Goal: Task Accomplishment & Management: Complete application form

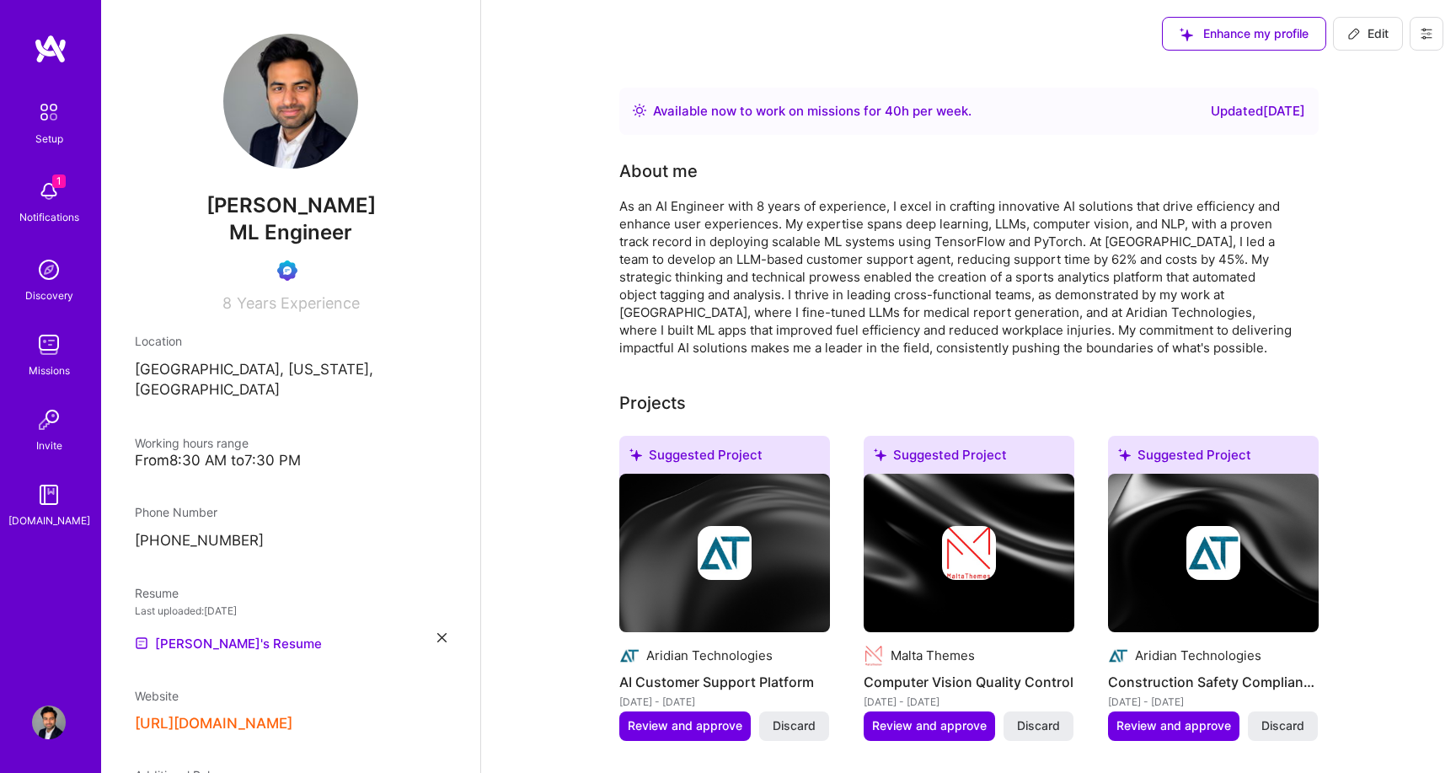
scroll to position [683, 0]
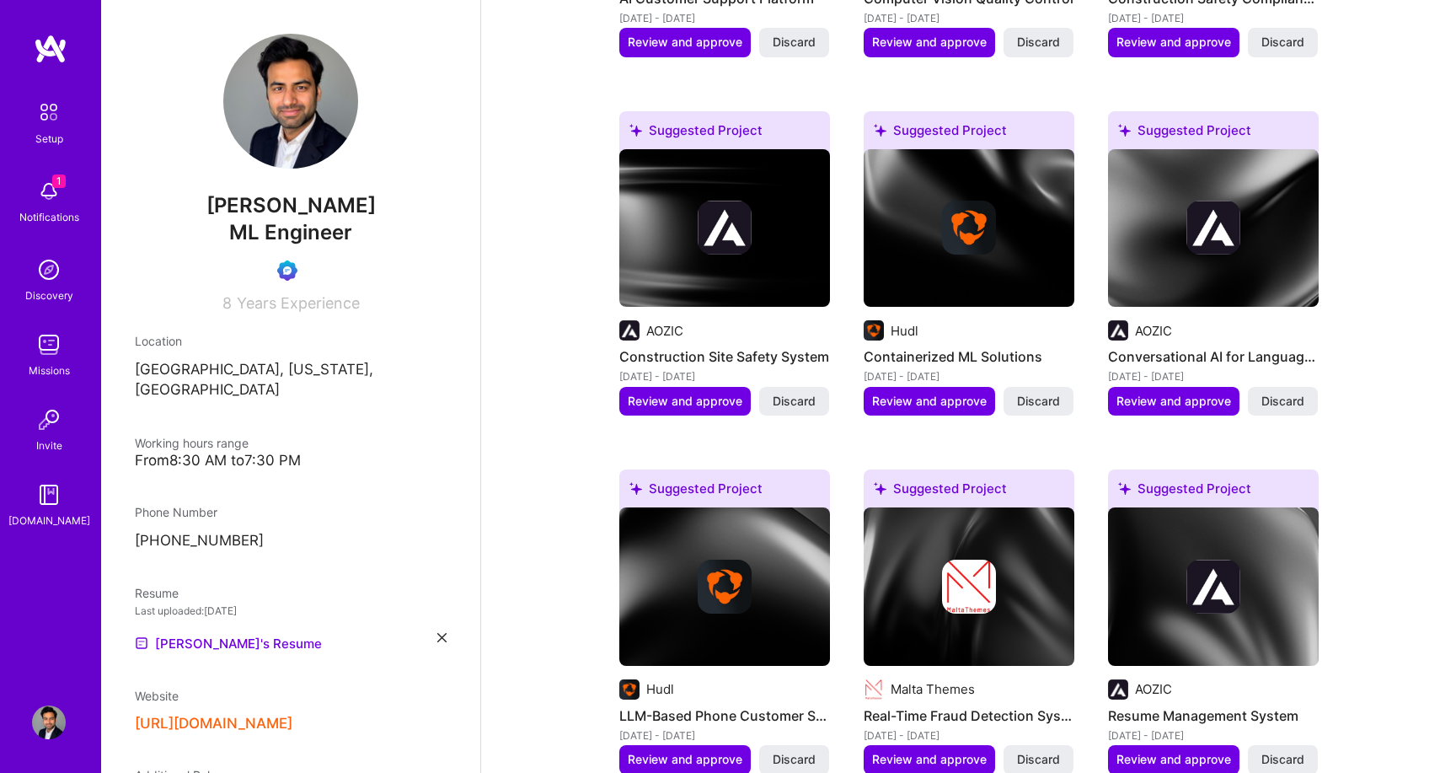
click at [32, 199] on img at bounding box center [49, 191] width 34 height 34
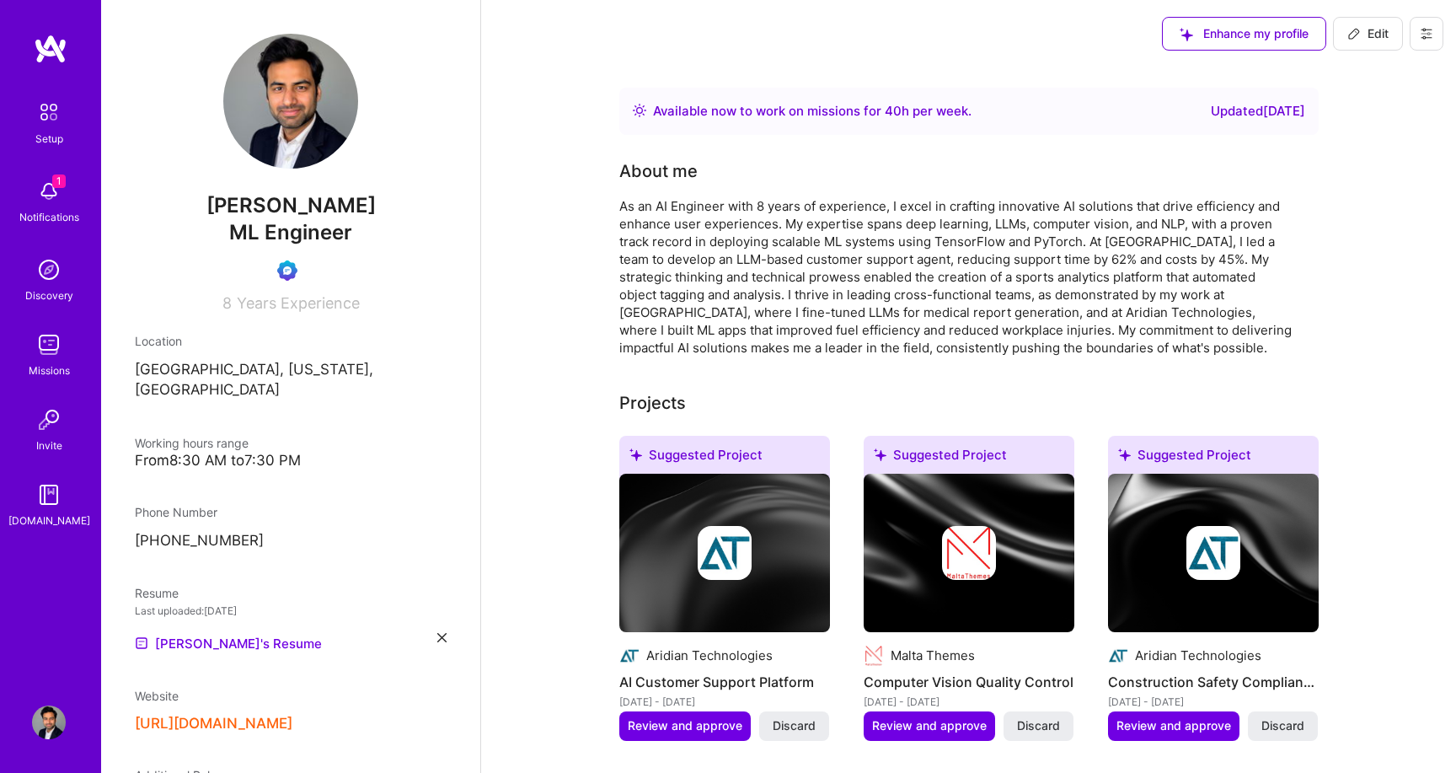
click at [52, 125] on img at bounding box center [48, 111] width 35 height 35
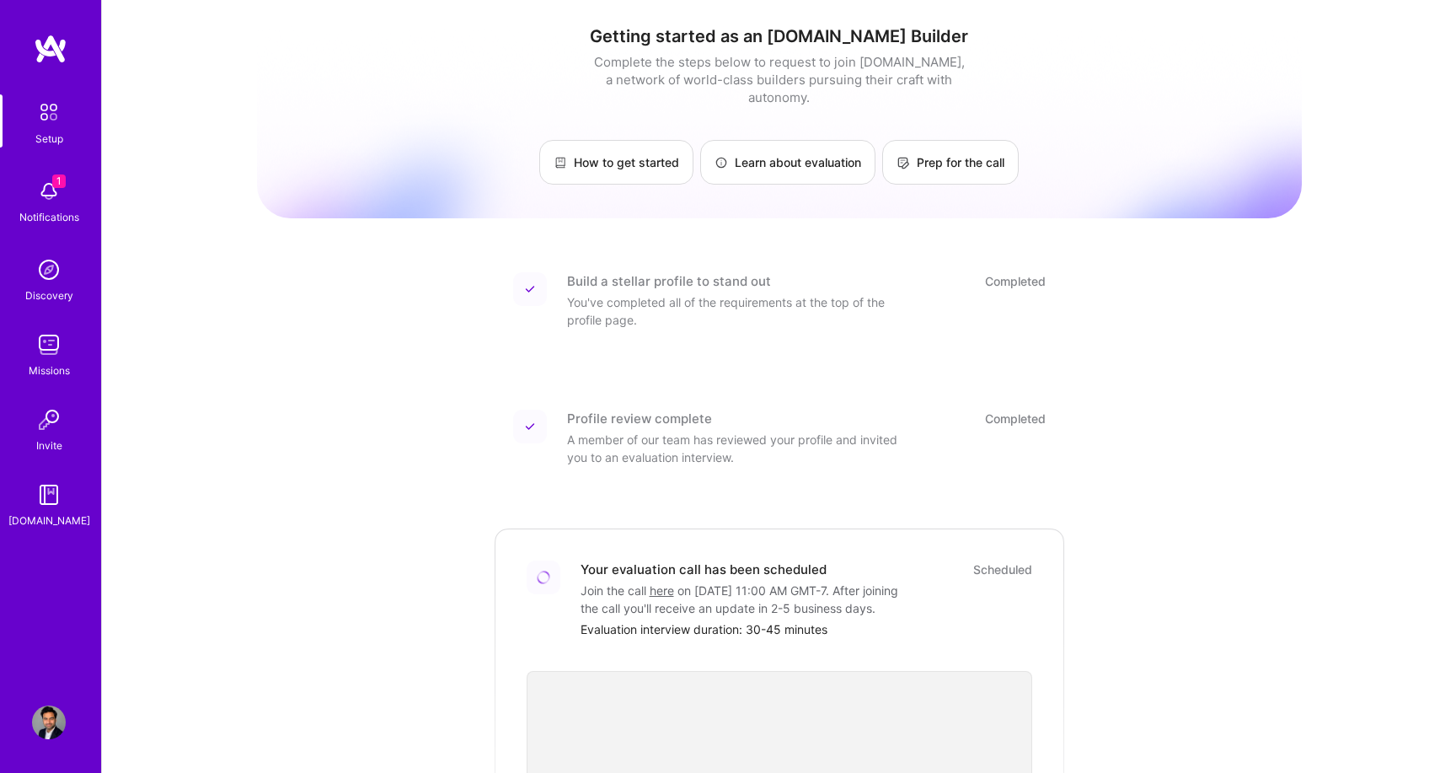
scroll to position [431, 0]
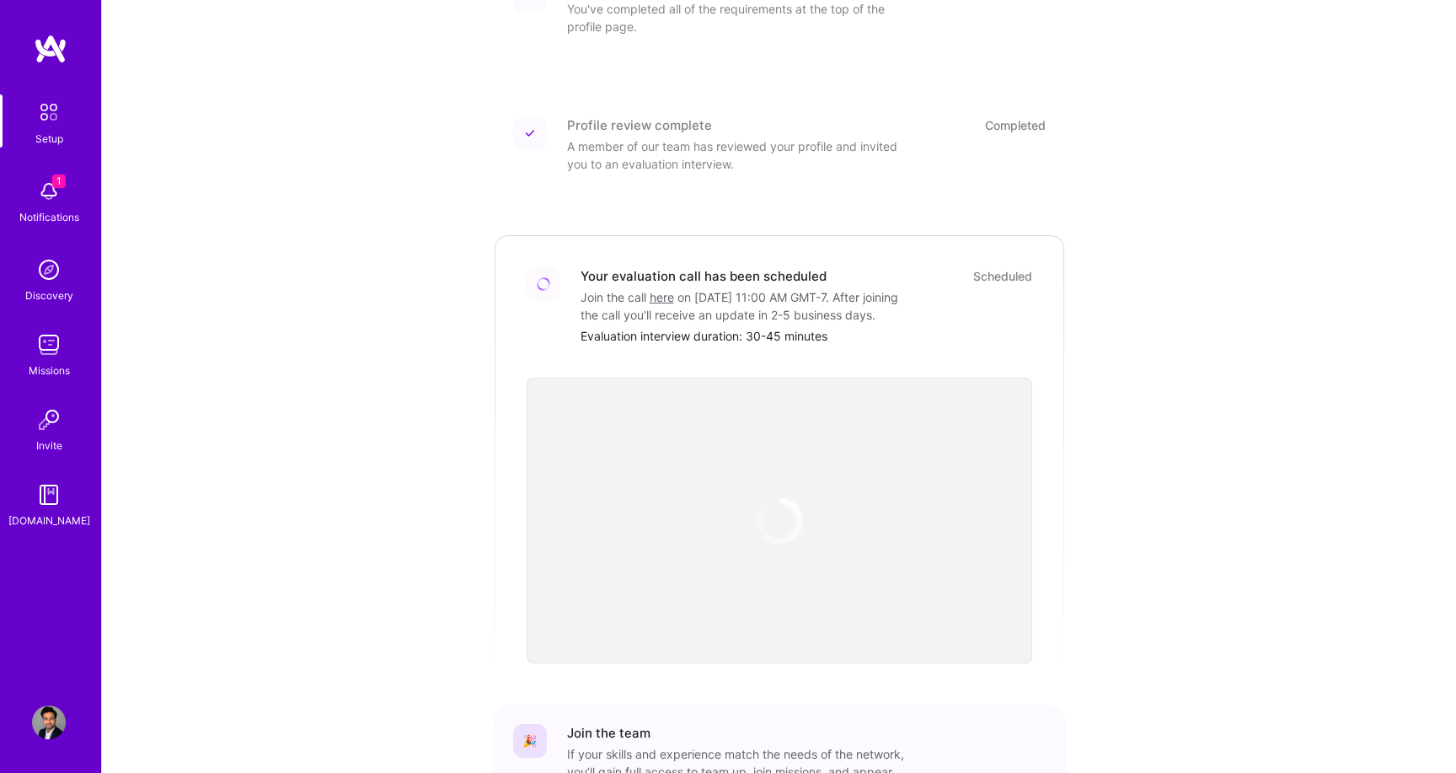
scroll to position [431, 0]
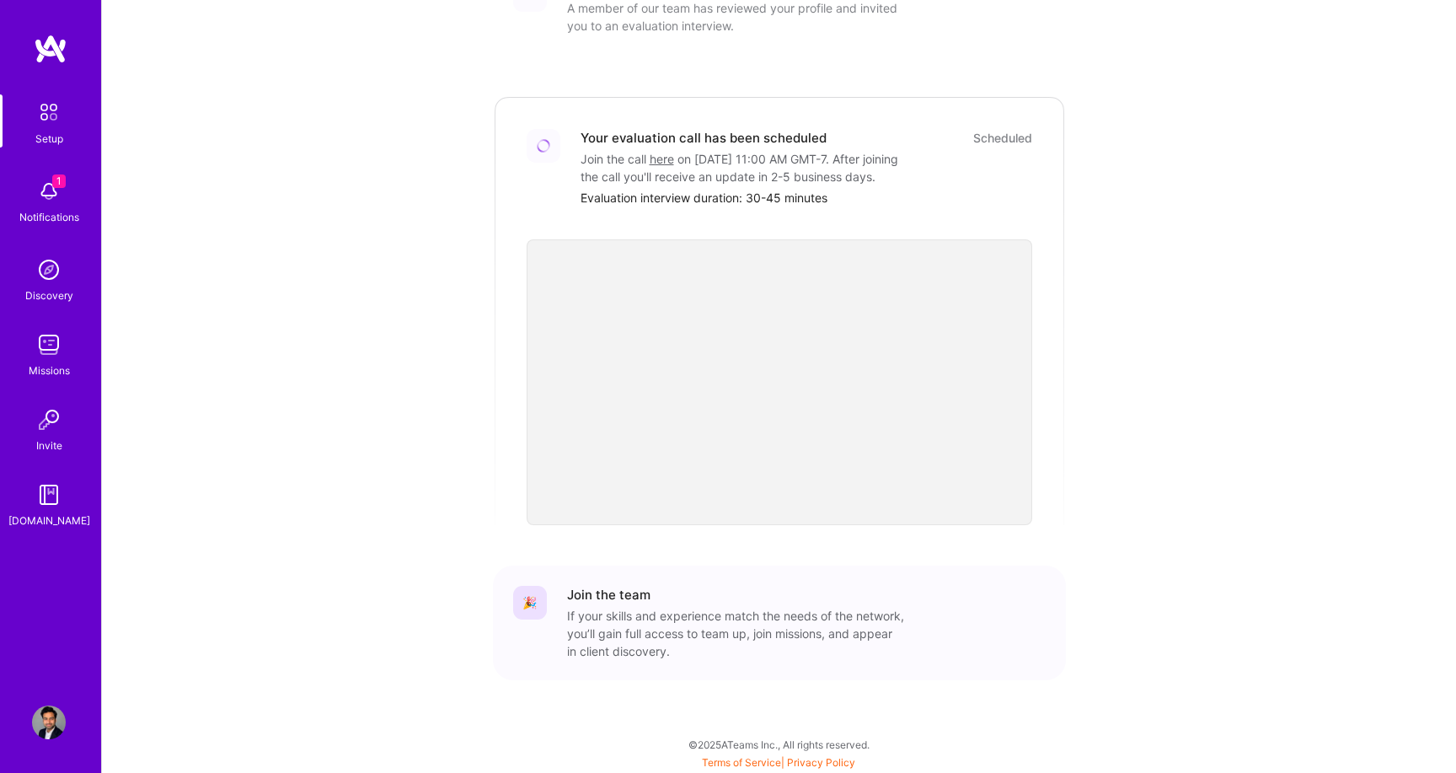
click at [45, 182] on img at bounding box center [49, 191] width 34 height 34
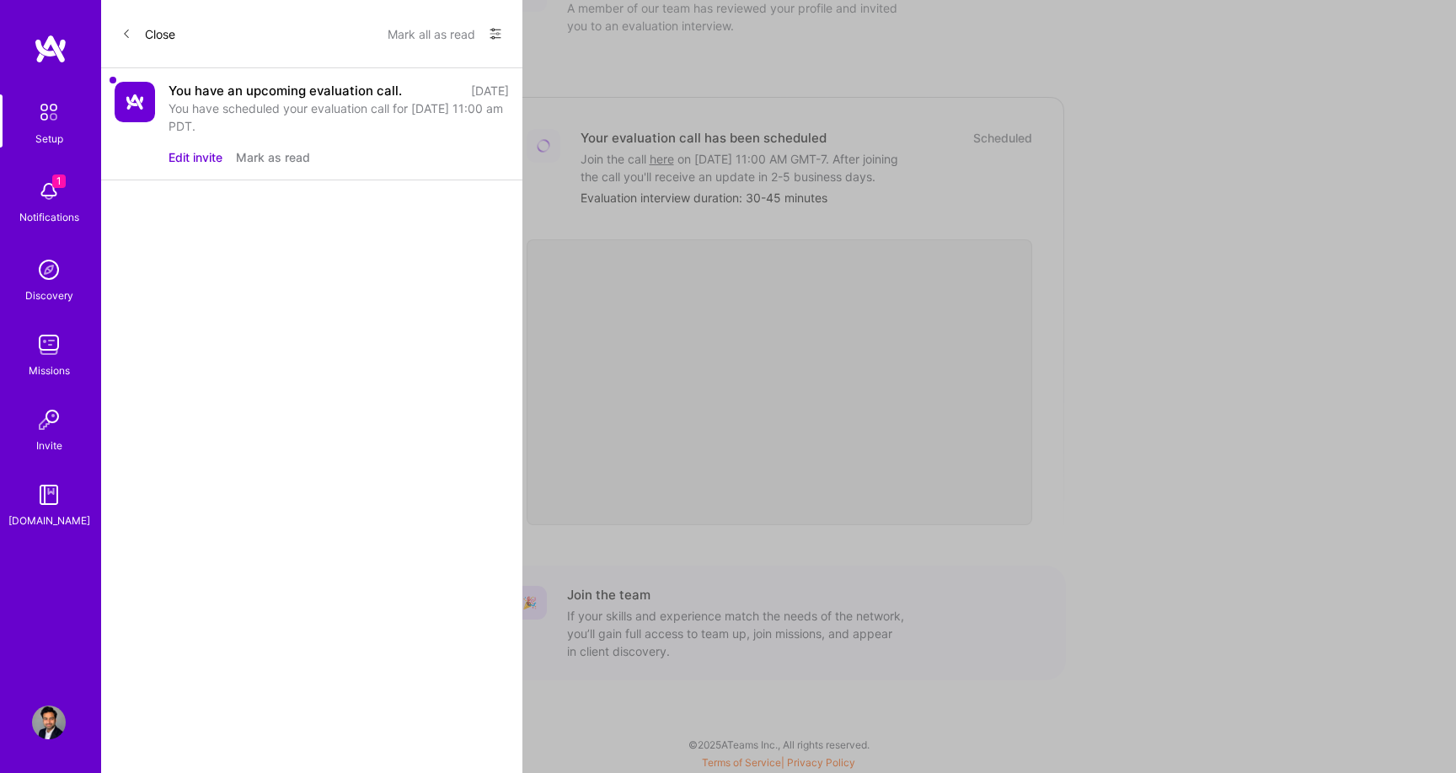
click at [345, 245] on div "Close Mark all as read Show all notifications Show unread notifications only Yo…" at bounding box center [311, 386] width 421 height 773
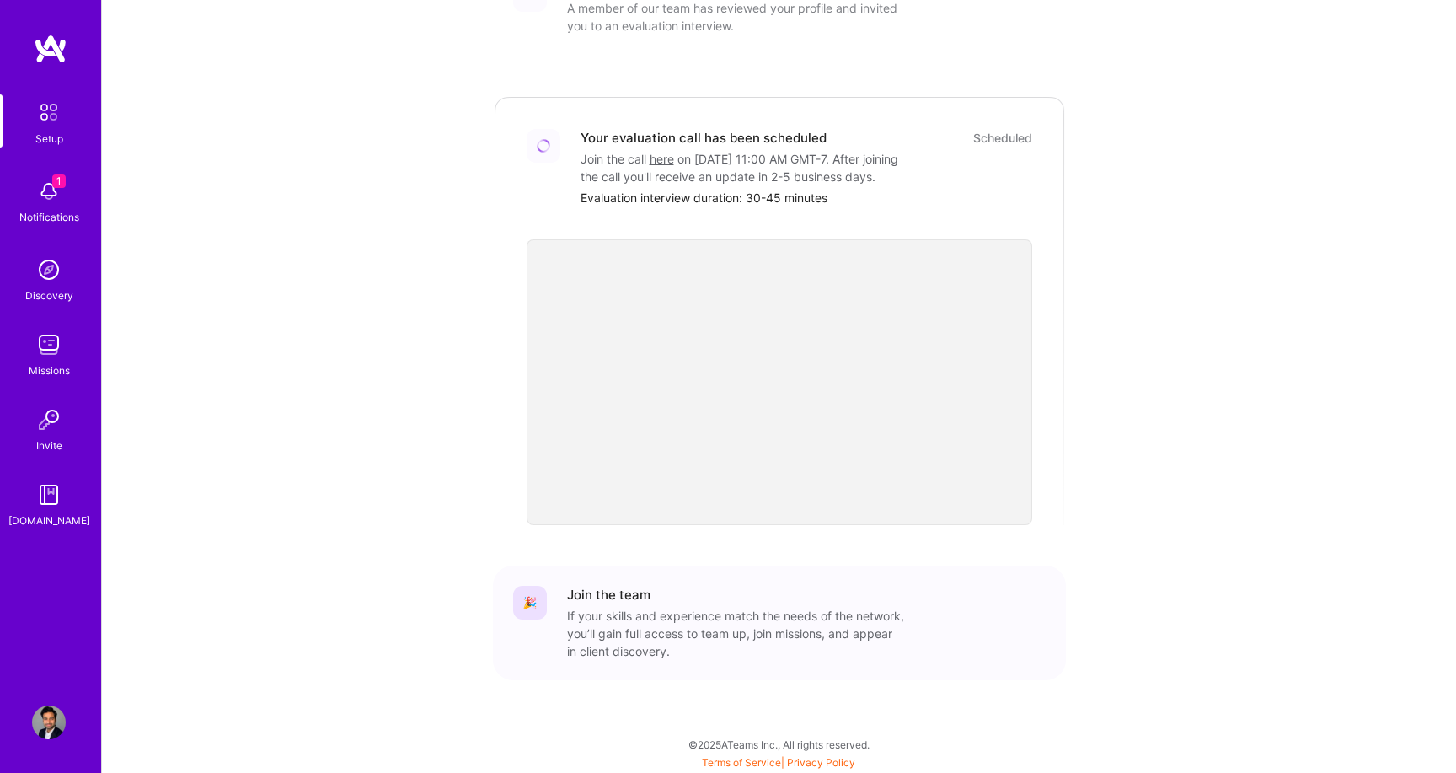
click at [43, 270] on img at bounding box center [49, 270] width 34 height 34
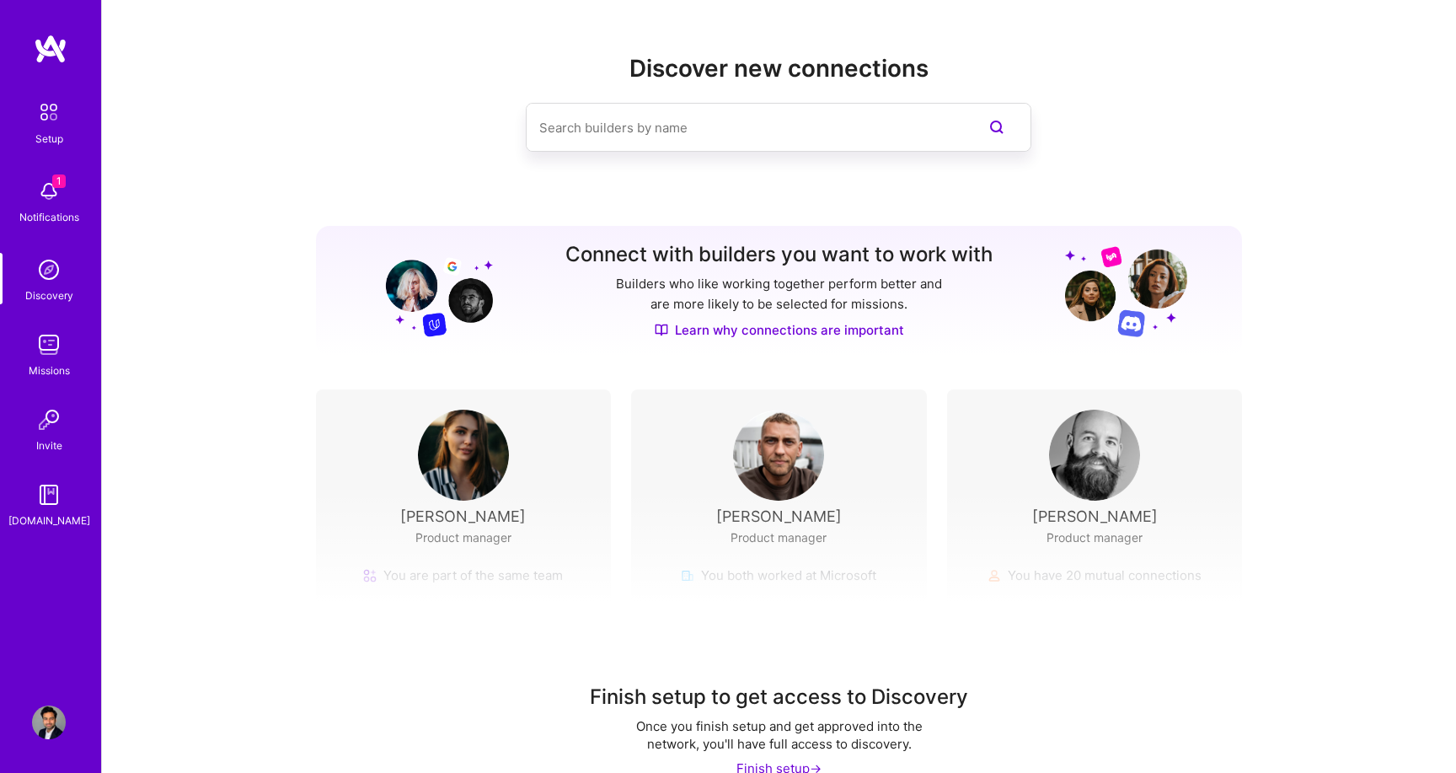
click at [1244, 228] on div "Discover new connections Connect with builders you want to work with Builders w…" at bounding box center [779, 403] width 1354 height 806
click at [51, 135] on div "Setup" at bounding box center [49, 139] width 28 height 18
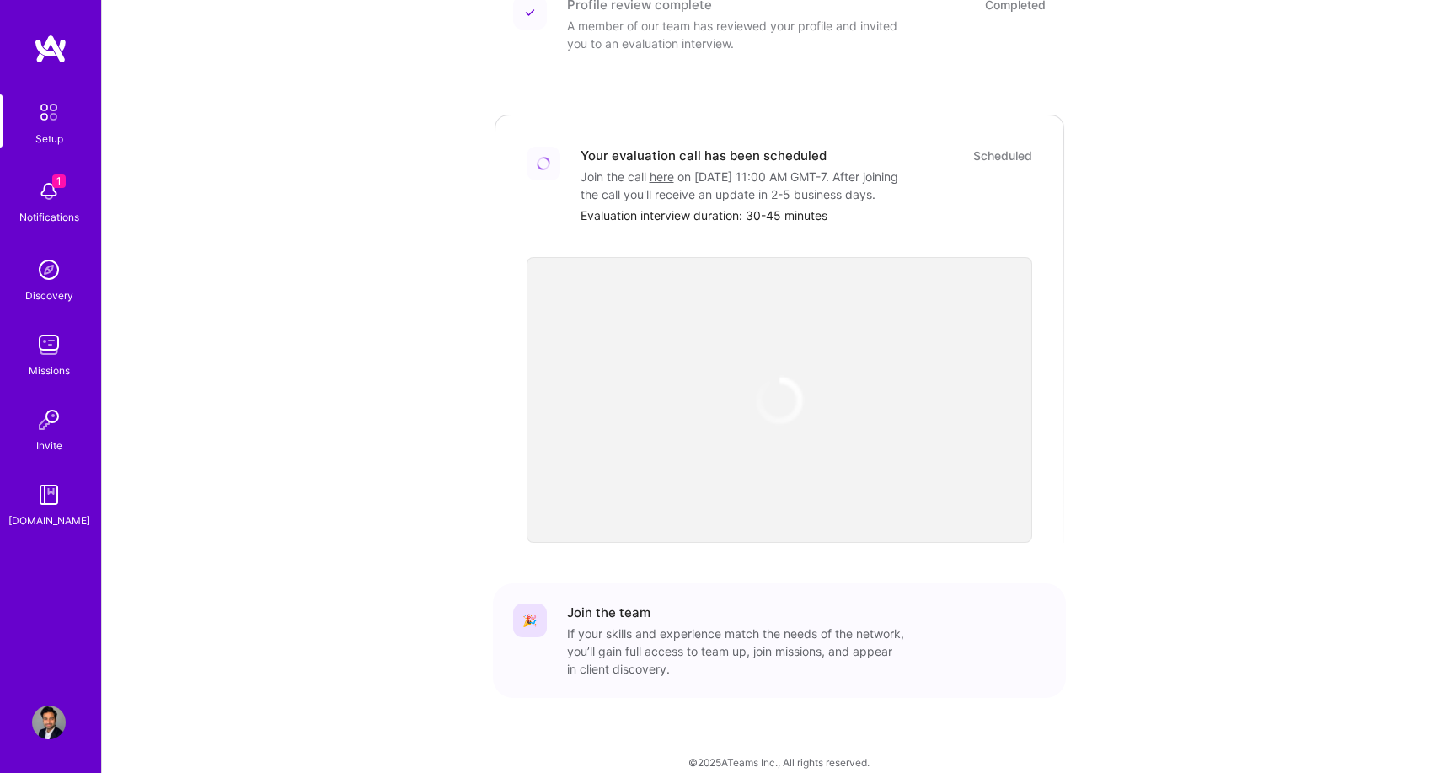
scroll to position [431, 0]
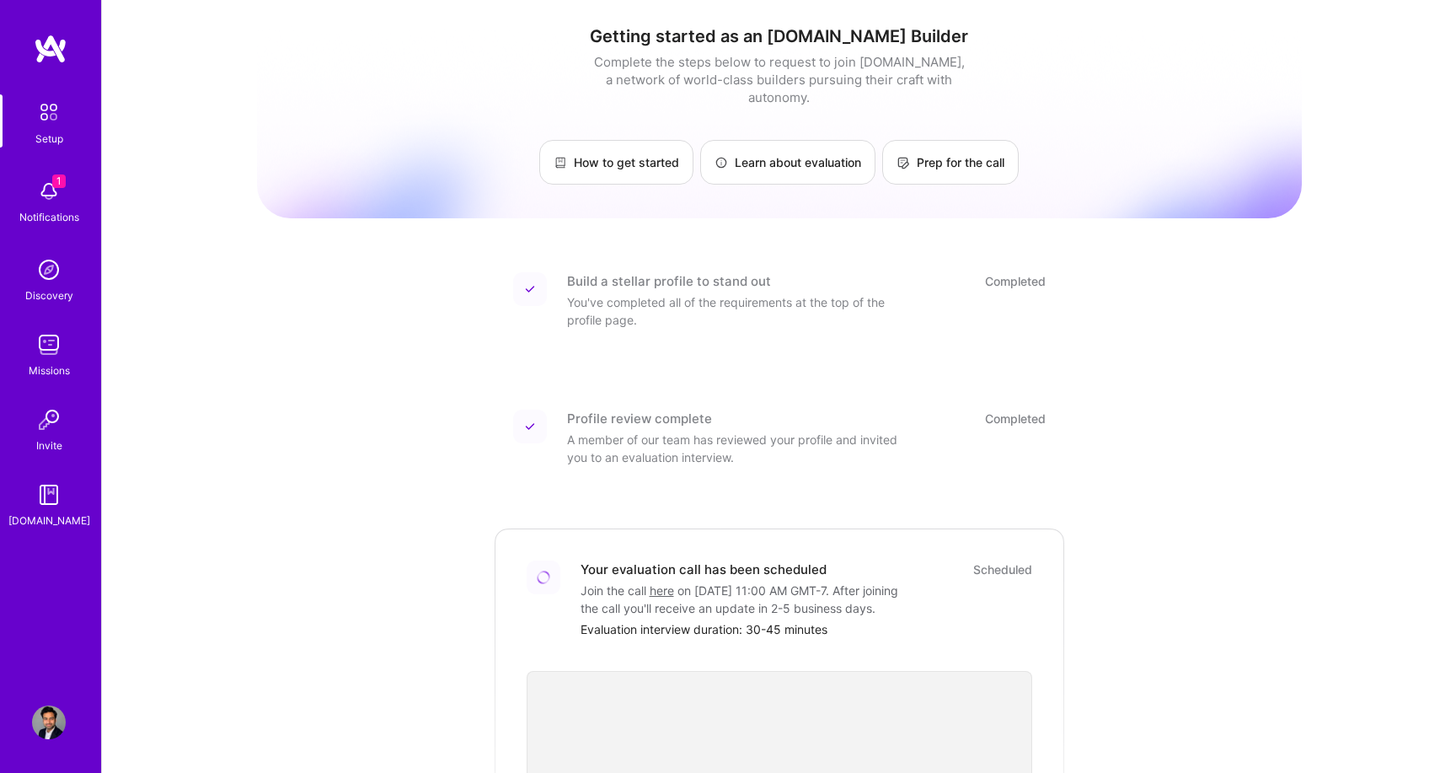
scroll to position [431, 0]
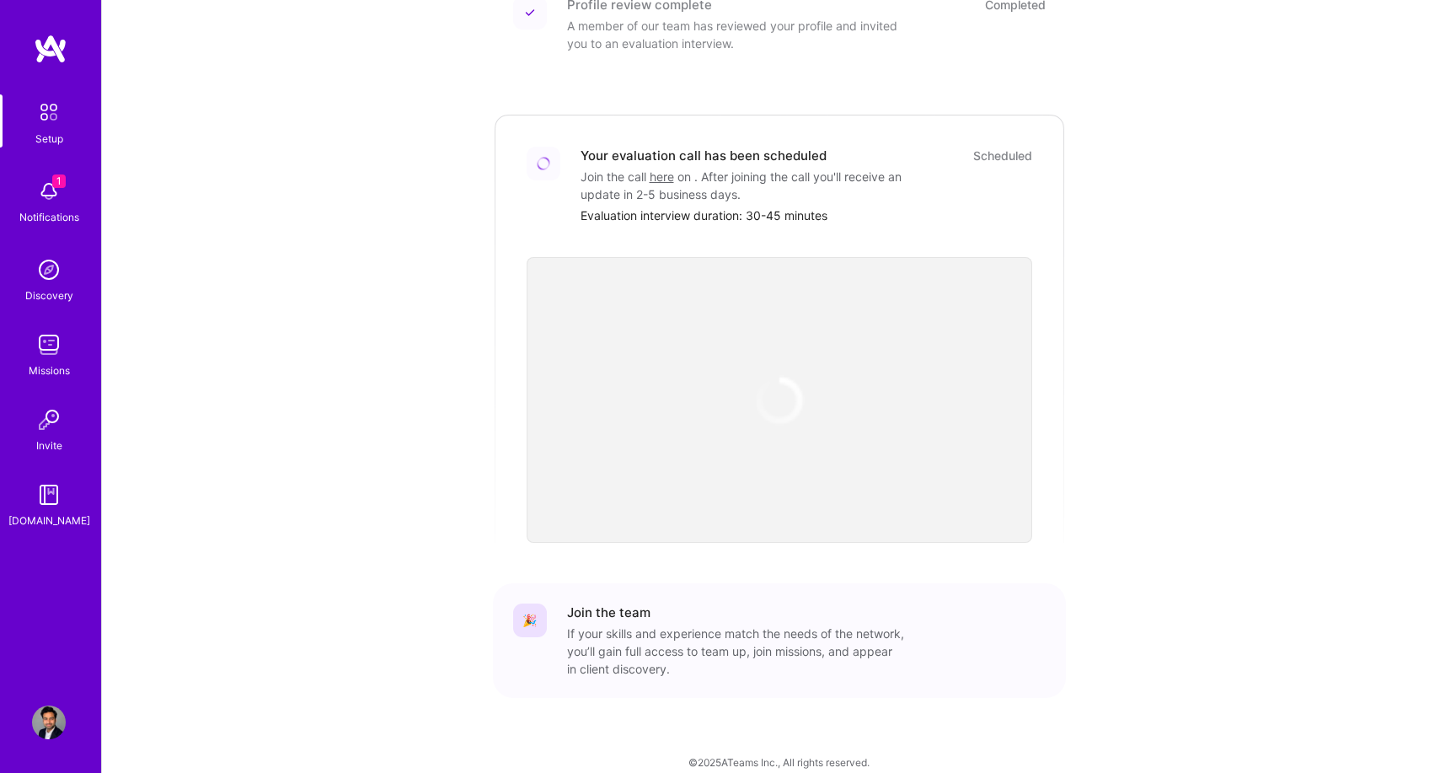
scroll to position [431, 0]
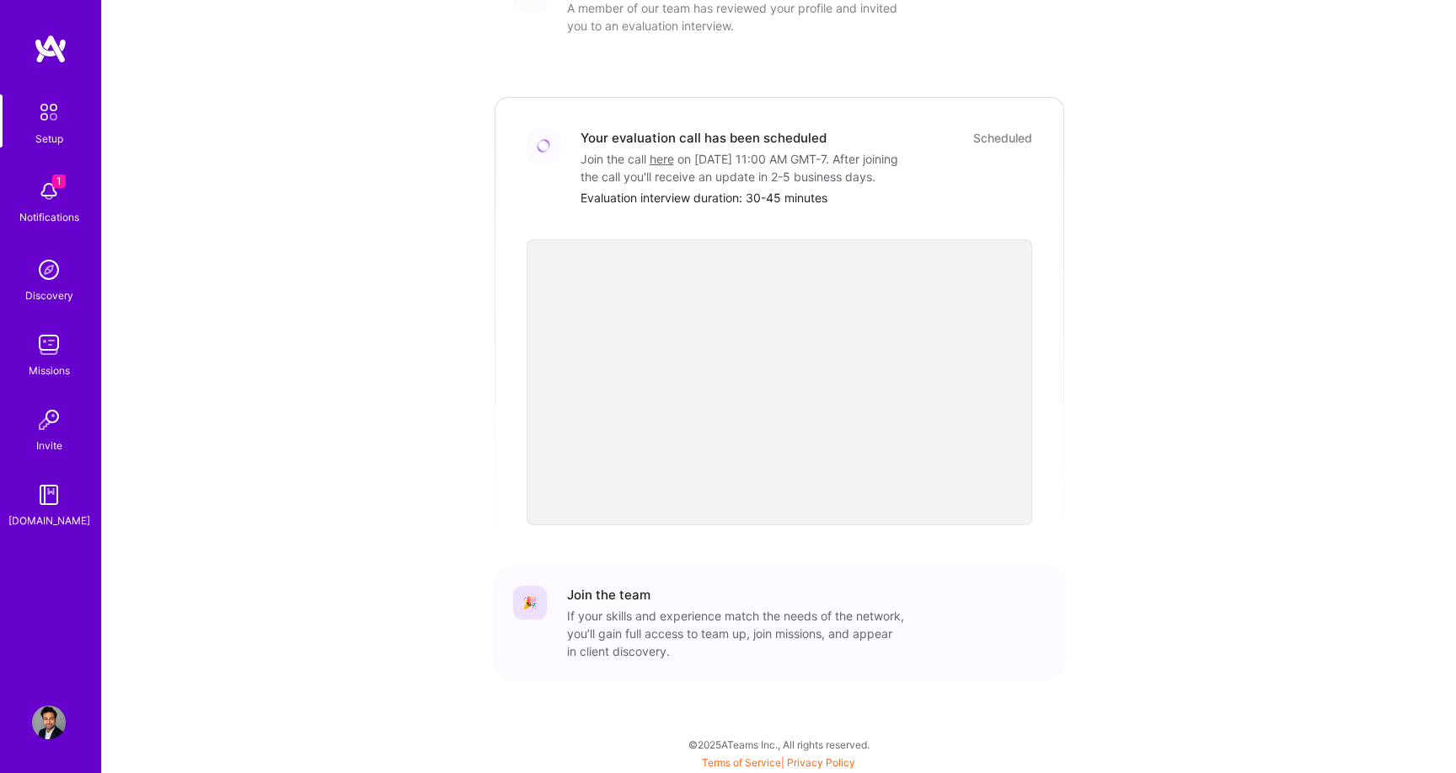
click at [1072, 82] on div "Getting started as an [DOMAIN_NAME] Builder Complete the steps below to request…" at bounding box center [779, 171] width 1045 height 1180
